Goal: Task Accomplishment & Management: Manage account settings

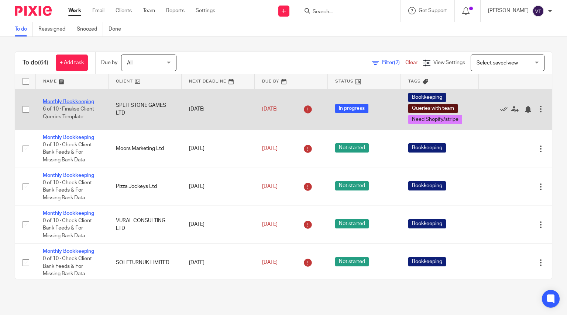
click at [75, 103] on link "Monthly Bookkeeping" at bounding box center [68, 101] width 51 height 5
click at [81, 101] on link "Monthly Bookkeeping" at bounding box center [68, 101] width 51 height 5
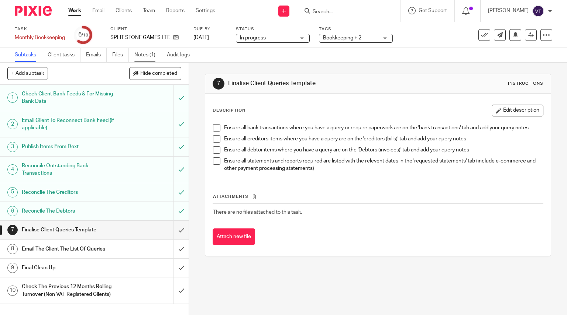
click at [136, 60] on link "Notes (1)" at bounding box center [147, 55] width 27 height 14
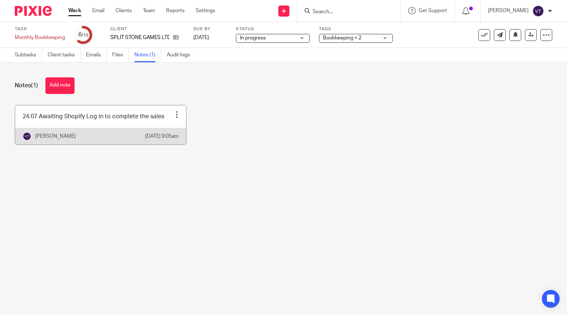
click at [69, 126] on link at bounding box center [100, 124] width 171 height 39
click at [73, 126] on link at bounding box center [100, 124] width 171 height 39
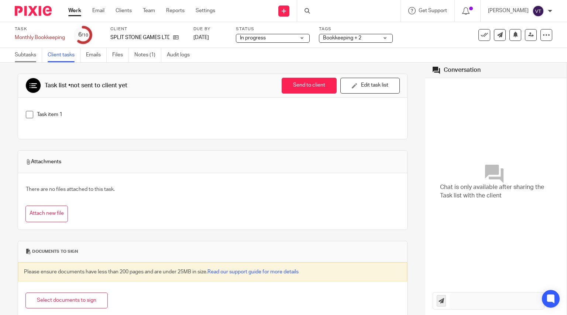
click at [34, 56] on link "Subtasks" at bounding box center [28, 55] width 27 height 14
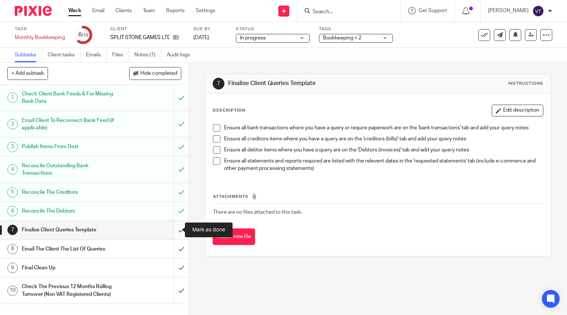
click at [173, 227] on input "submit" at bounding box center [94, 230] width 188 height 18
click at [172, 248] on input "submit" at bounding box center [94, 249] width 188 height 18
click at [174, 266] on input "submit" at bounding box center [94, 268] width 188 height 18
click at [176, 293] on input "submit" at bounding box center [94, 291] width 188 height 26
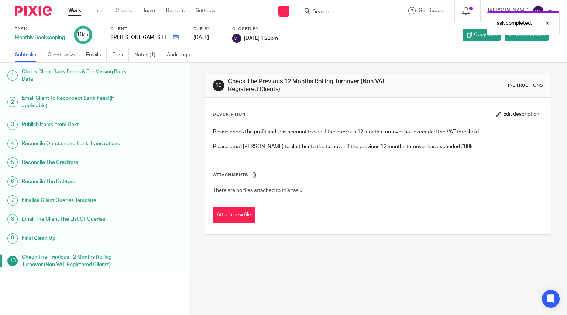
click at [173, 37] on link at bounding box center [173, 37] width 9 height 7
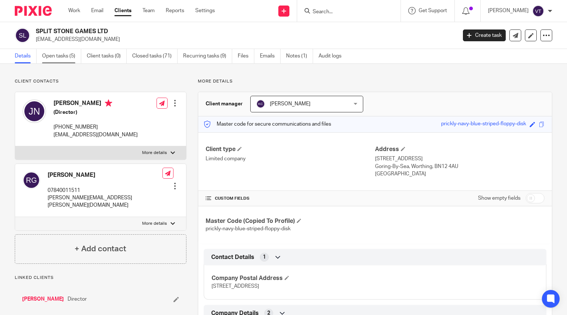
click at [62, 54] on link "Open tasks (5)" at bounding box center [61, 56] width 39 height 14
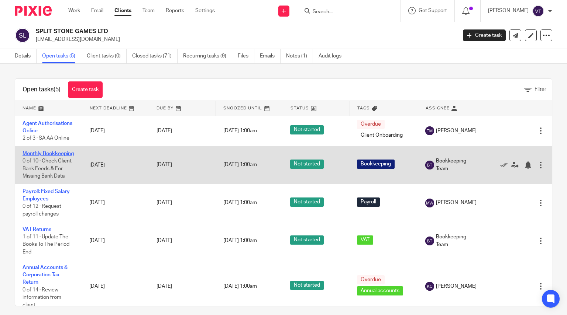
click at [35, 156] on link "Monthly Bookkeeping" at bounding box center [48, 153] width 51 height 5
click at [30, 156] on link "Monthly Bookkeeping" at bounding box center [48, 153] width 51 height 5
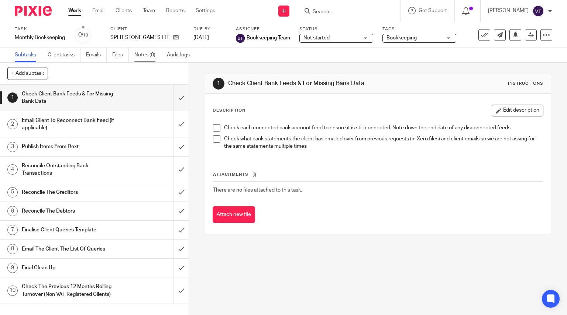
click at [148, 52] on link "Notes (0)" at bounding box center [147, 55] width 27 height 14
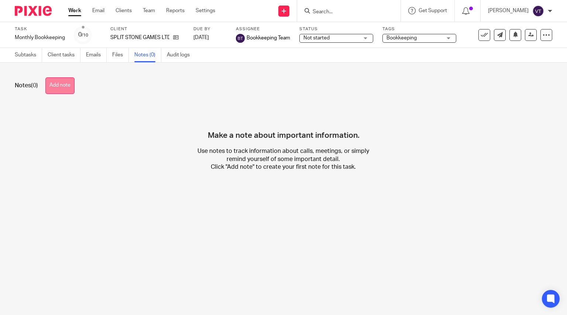
click at [70, 93] on button "Add note" at bounding box center [59, 85] width 29 height 17
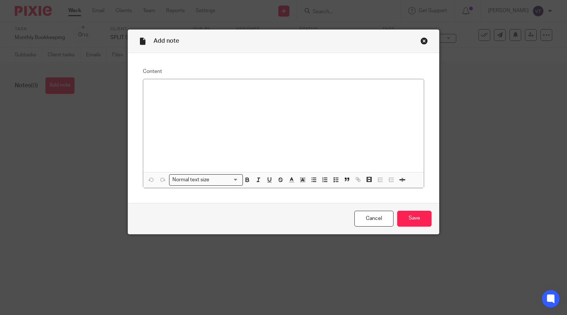
drag, startPoint x: 136, startPoint y: 96, endPoint x: 167, endPoint y: 87, distance: 32.0
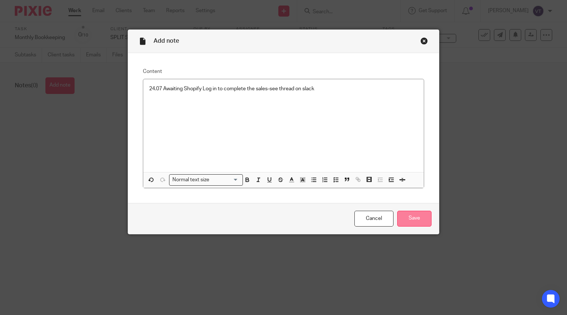
click at [408, 216] on input "Save" at bounding box center [414, 219] width 34 height 16
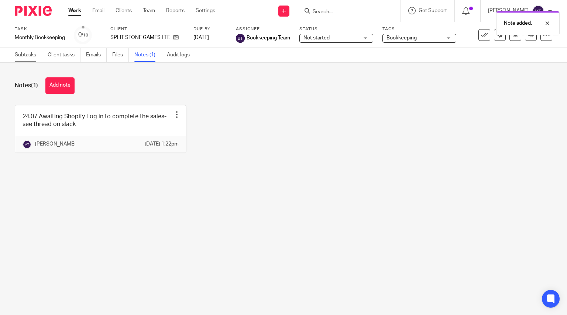
click at [27, 60] on link "Subtasks" at bounding box center [28, 55] width 27 height 14
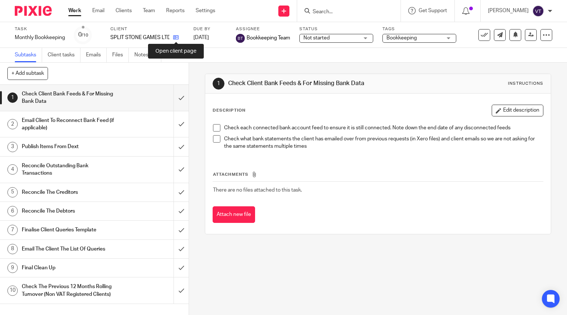
click at [174, 38] on icon at bounding box center [176, 38] width 6 height 6
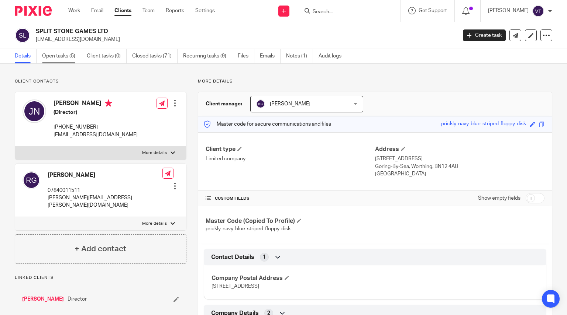
click at [66, 55] on link "Open tasks (5)" at bounding box center [61, 56] width 39 height 14
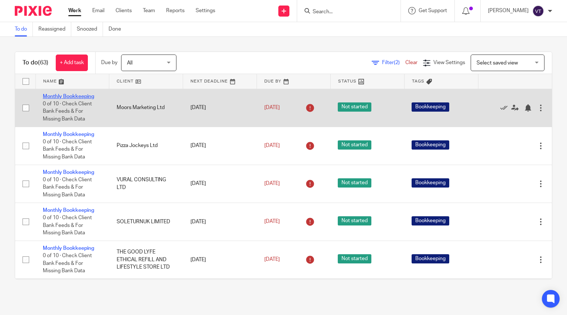
click at [68, 98] on link "Monthly Bookkeeping" at bounding box center [68, 96] width 51 height 5
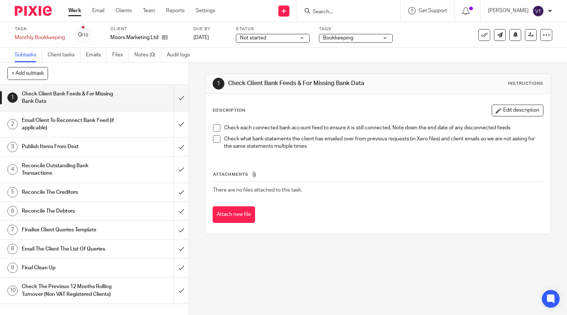
click at [281, 35] on span "Not started" at bounding box center [267, 38] width 55 height 8
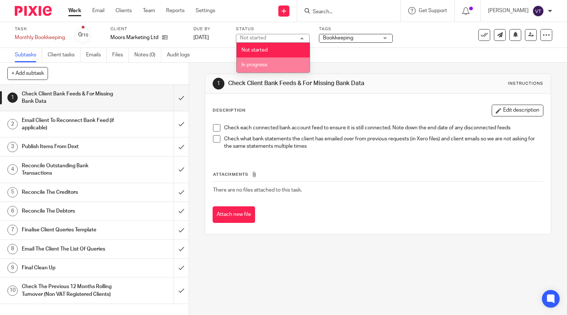
click at [278, 60] on li "In progress" at bounding box center [272, 65] width 73 height 15
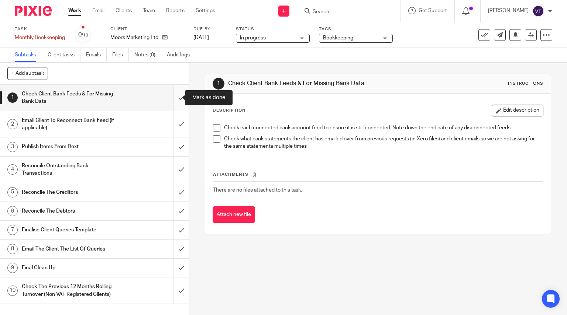
click at [176, 100] on input "submit" at bounding box center [94, 98] width 188 height 26
click at [174, 125] on input "submit" at bounding box center [94, 124] width 188 height 26
click at [176, 147] on input "submit" at bounding box center [94, 147] width 188 height 18
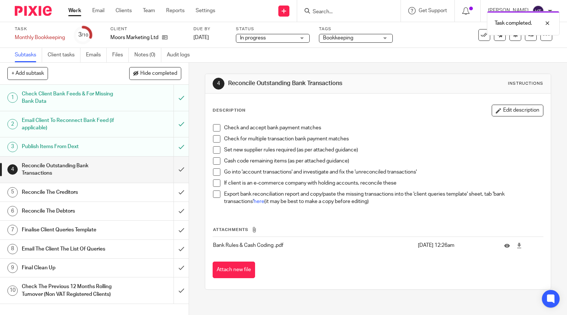
click at [169, 37] on div "Moors Marketing Ltd" at bounding box center [147, 37] width 74 height 7
click at [165, 38] on icon at bounding box center [165, 38] width 6 height 6
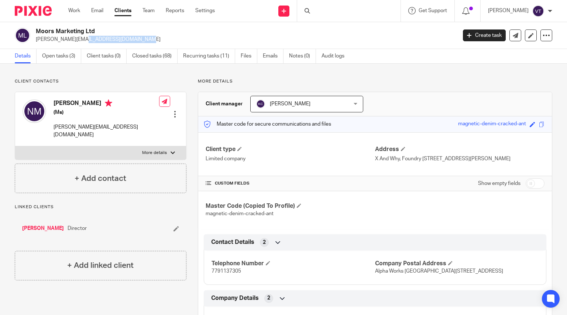
drag, startPoint x: 35, startPoint y: 40, endPoint x: 107, endPoint y: 45, distance: 72.1
click at [107, 45] on div "Moors Marketing Ltd nicola@nicolamoors.com Create task Update from Companies Ho…" at bounding box center [283, 35] width 567 height 27
click at [62, 55] on link "Open tasks (3)" at bounding box center [61, 56] width 39 height 14
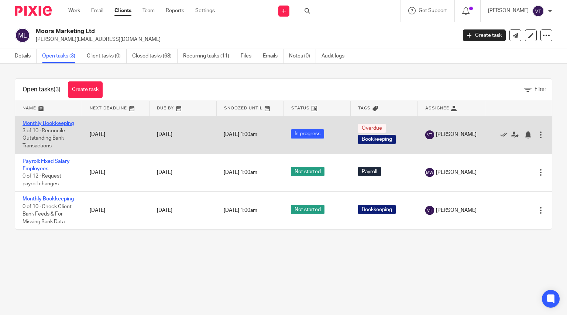
click at [39, 126] on link "Monthly Bookkeeping" at bounding box center [48, 123] width 51 height 5
click at [43, 126] on link "Monthly Bookkeeping" at bounding box center [48, 123] width 51 height 5
click at [34, 126] on link "Monthly Bookkeeping" at bounding box center [48, 123] width 51 height 5
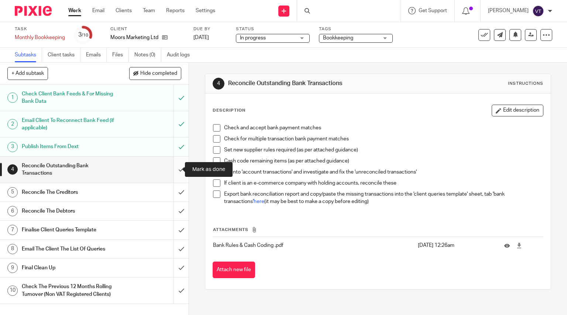
click at [177, 172] on input "submit" at bounding box center [94, 170] width 188 height 26
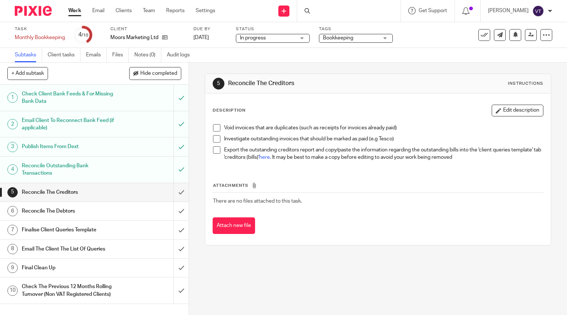
click at [173, 193] on input "submit" at bounding box center [94, 192] width 188 height 18
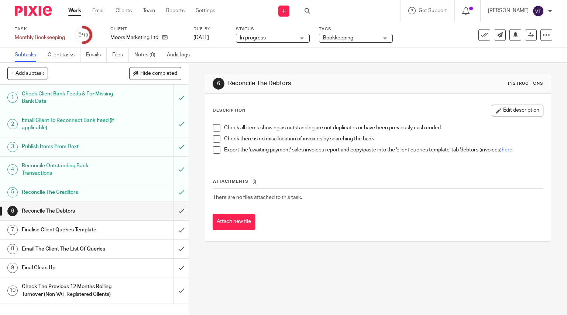
click at [174, 210] on input "submit" at bounding box center [94, 211] width 188 height 18
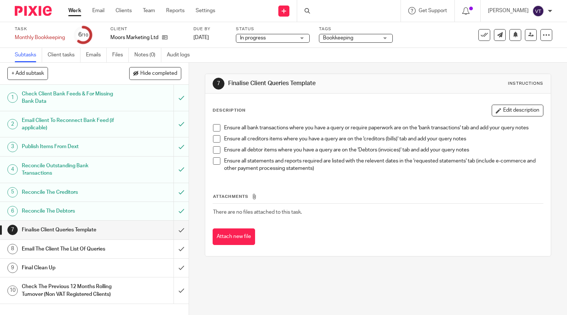
click at [175, 231] on input "submit" at bounding box center [94, 230] width 188 height 18
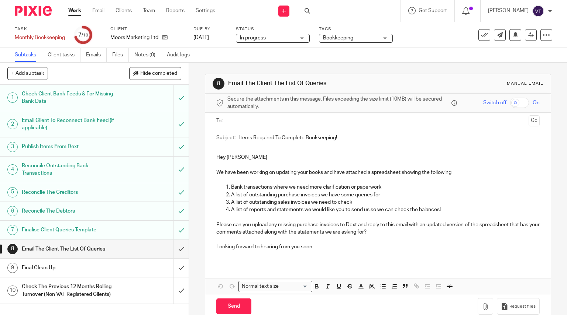
click at [175, 249] on input "submit" at bounding box center [94, 249] width 188 height 18
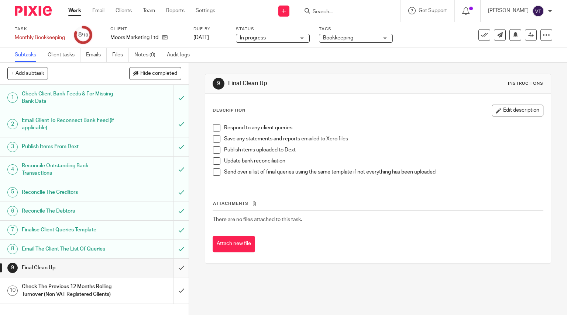
click at [173, 269] on input "submit" at bounding box center [94, 268] width 188 height 18
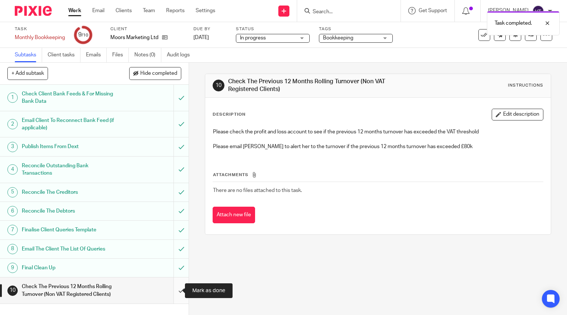
click at [173, 291] on input "submit" at bounding box center [94, 291] width 188 height 26
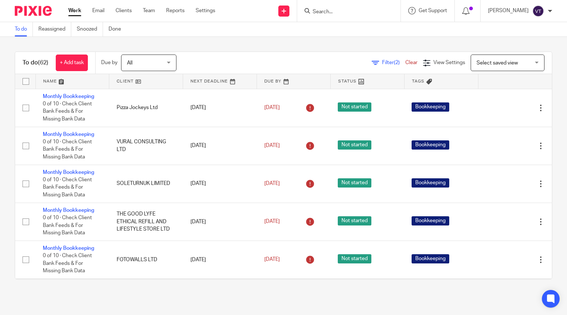
click at [338, 16] on div at bounding box center [348, 11] width 103 height 22
click at [323, 14] on input "Search" at bounding box center [345, 12] width 66 height 7
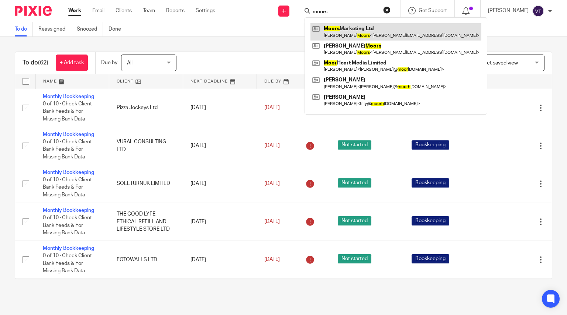
type input "moors"
click at [359, 33] on link at bounding box center [395, 31] width 171 height 17
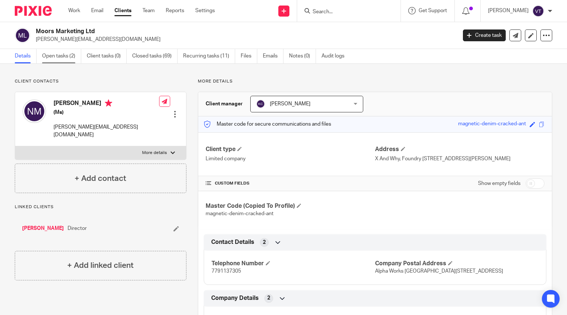
click at [68, 58] on link "Open tasks (2)" at bounding box center [61, 56] width 39 height 14
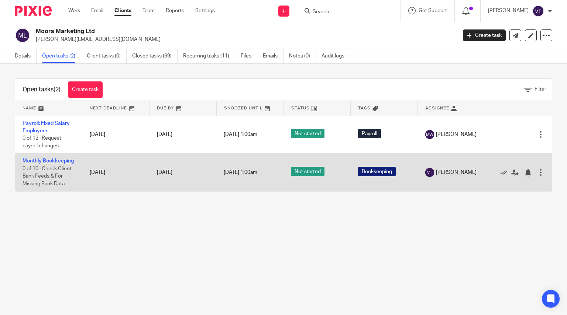
click at [37, 164] on link "Monthly Bookkeeping" at bounding box center [48, 161] width 51 height 5
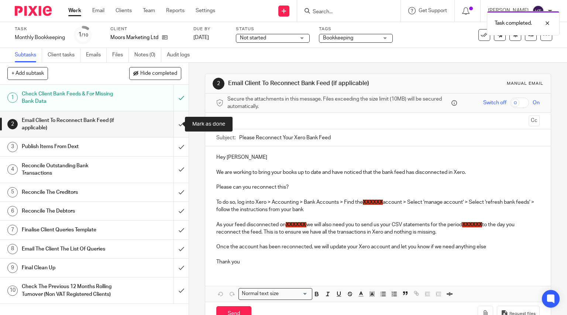
click at [173, 126] on input "submit" at bounding box center [94, 124] width 188 height 26
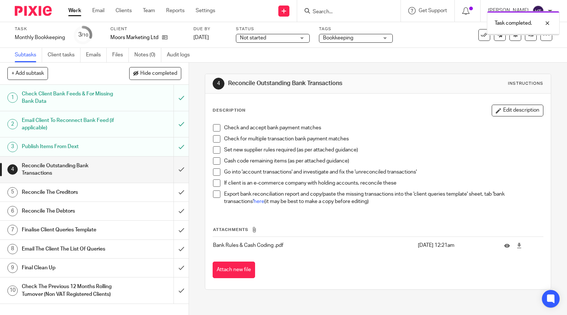
click at [174, 171] on input "submit" at bounding box center [94, 170] width 188 height 26
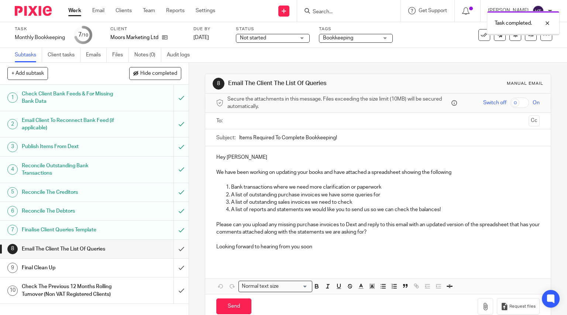
click at [173, 242] on input "submit" at bounding box center [94, 249] width 188 height 18
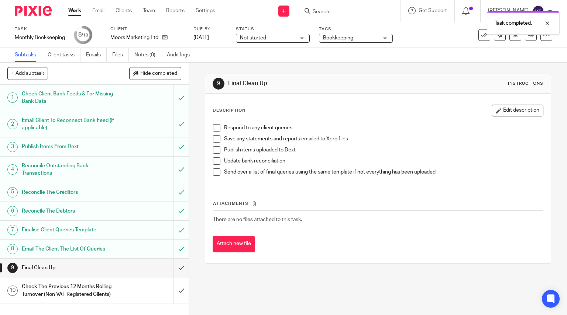
click at [254, 35] on span "Not started" at bounding box center [267, 38] width 55 height 8
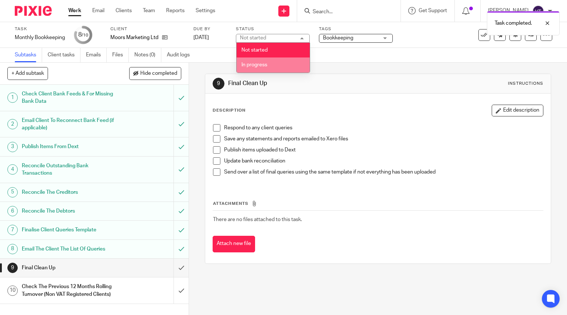
click at [264, 63] on span "In progress" at bounding box center [254, 64] width 26 height 5
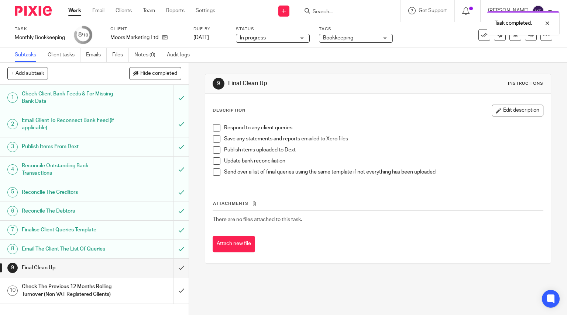
click at [356, 38] on span "Bookkeeping" at bounding box center [350, 38] width 55 height 8
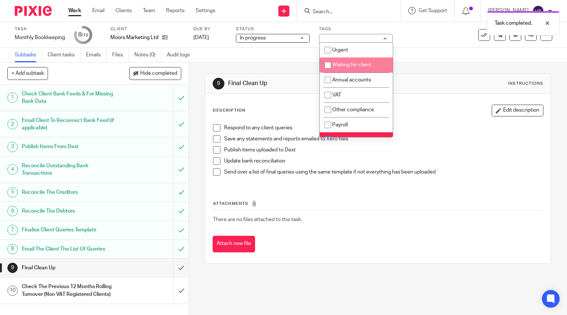
click at [384, 66] on li "Waiting for client" at bounding box center [355, 65] width 73 height 15
checkbox input "true"
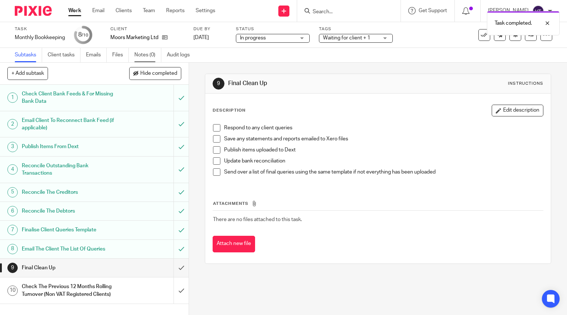
click at [149, 53] on link "Notes (0)" at bounding box center [147, 55] width 27 height 14
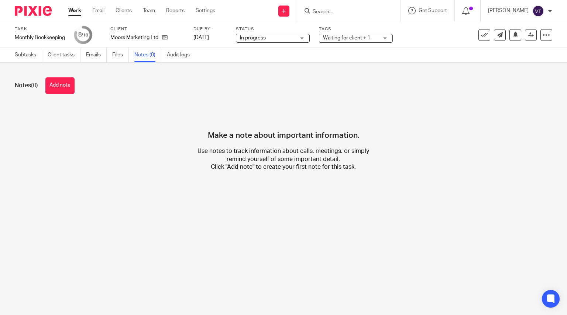
drag, startPoint x: 63, startPoint y: 85, endPoint x: 97, endPoint y: 106, distance: 40.0
click at [63, 85] on button "Add note" at bounding box center [59, 85] width 29 height 17
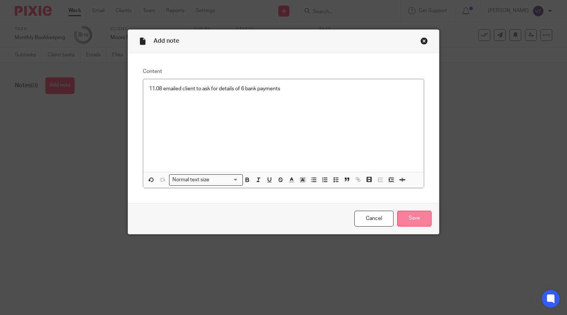
click at [416, 219] on input "Save" at bounding box center [414, 219] width 34 height 16
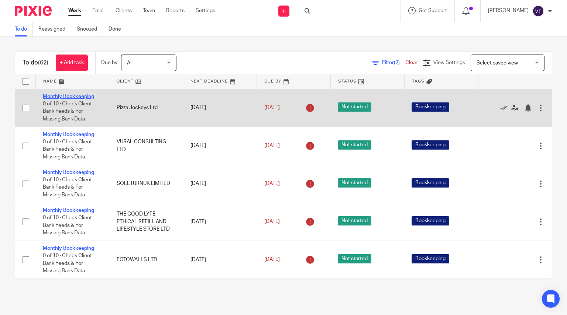
click at [79, 97] on link "Monthly Bookkeeping" at bounding box center [68, 96] width 51 height 5
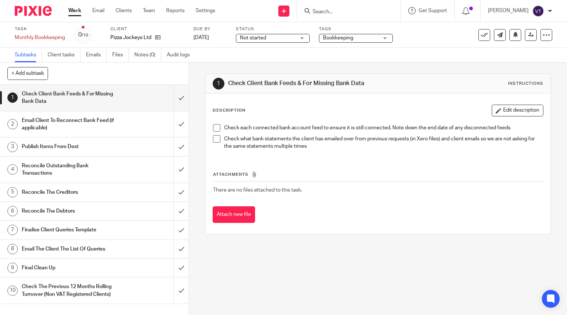
click at [283, 40] on span "Not started" at bounding box center [267, 38] width 55 height 8
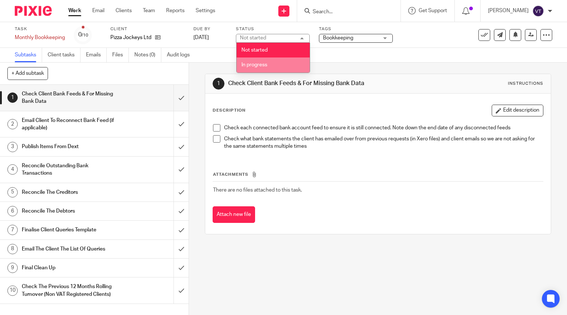
click at [280, 64] on li "In progress" at bounding box center [272, 65] width 73 height 15
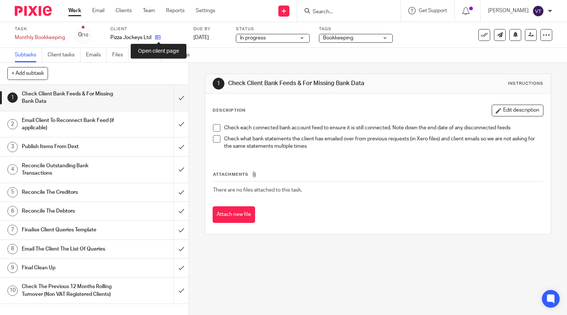
click at [159, 38] on icon at bounding box center [158, 38] width 6 height 6
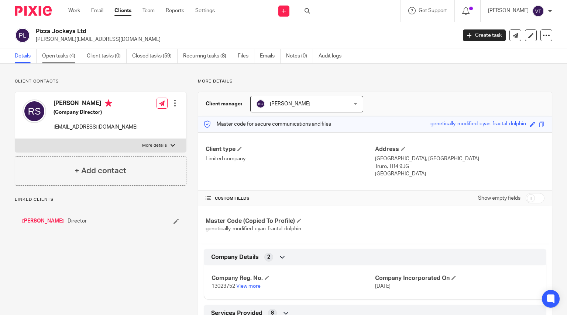
click at [64, 56] on link "Open tasks (4)" at bounding box center [61, 56] width 39 height 14
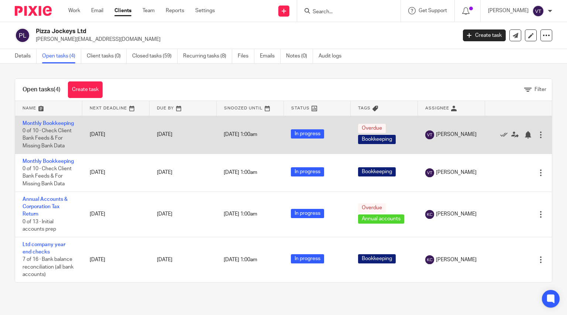
click at [32, 127] on td "Monthly Bookkeeping 0 of 10 · Check Client Bank Feeds & For Missing Bank Data" at bounding box center [48, 135] width 67 height 38
click at [32, 126] on link "Monthly Bookkeeping" at bounding box center [48, 123] width 51 height 5
